Goal: Navigation & Orientation: Find specific page/section

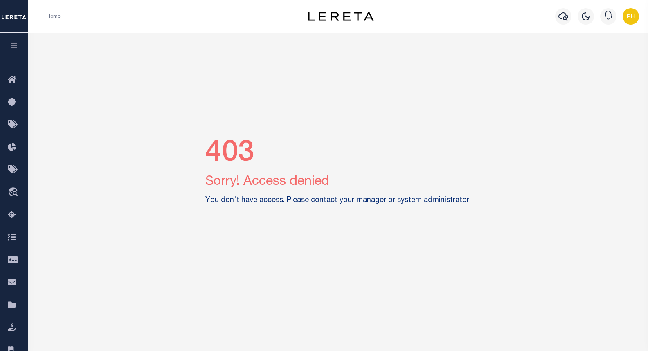
click at [644, 11] on div "Home Profile Sign out" at bounding box center [338, 16] width 620 height 33
click at [633, 18] on img "button" at bounding box center [631, 16] width 16 height 16
click at [603, 56] on span "Sign out" at bounding box center [598, 58] width 23 height 6
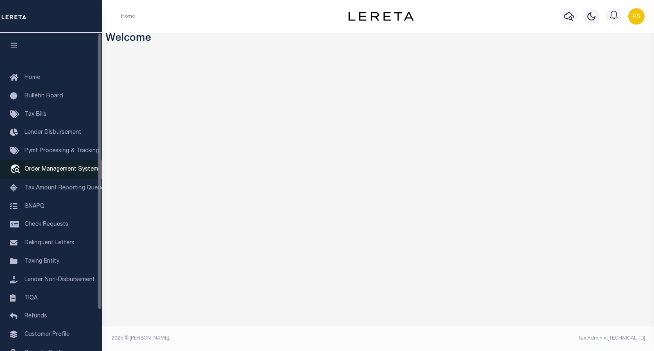
click at [56, 172] on span "Order Management System" at bounding box center [62, 169] width 74 height 6
